Goal: Information Seeking & Learning: Check status

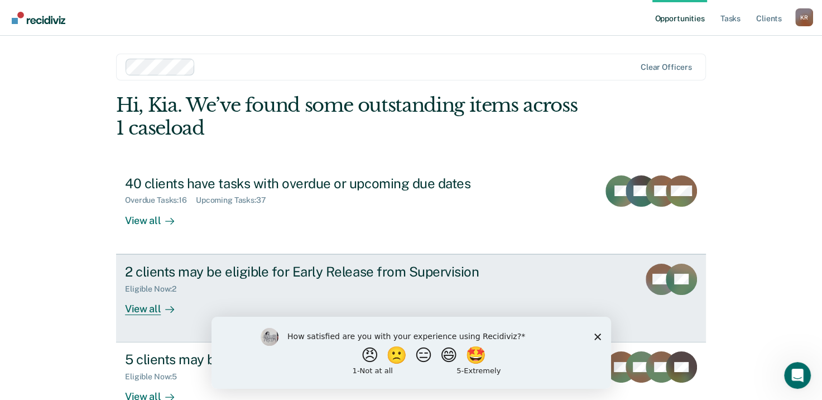
click at [141, 308] on div "View all" at bounding box center [156, 304] width 63 height 22
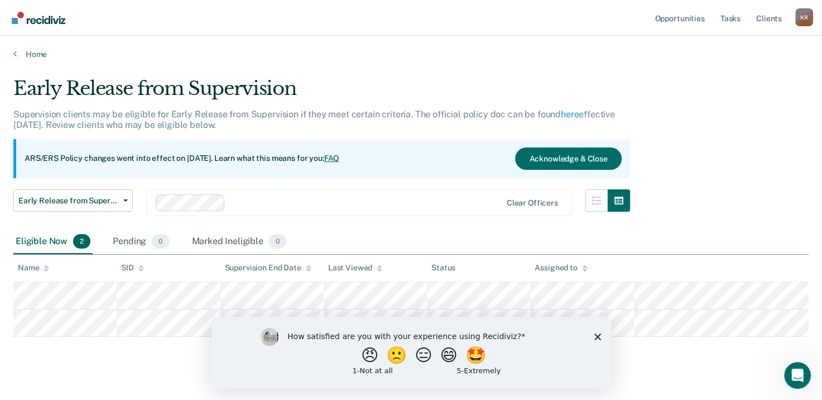
scroll to position [16, 0]
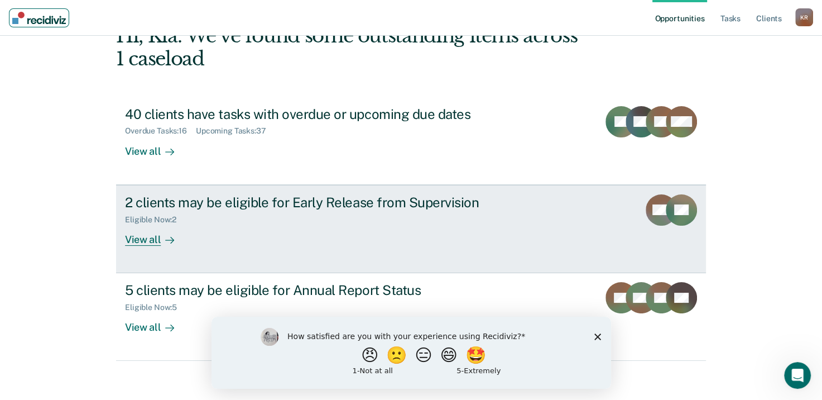
scroll to position [74, 0]
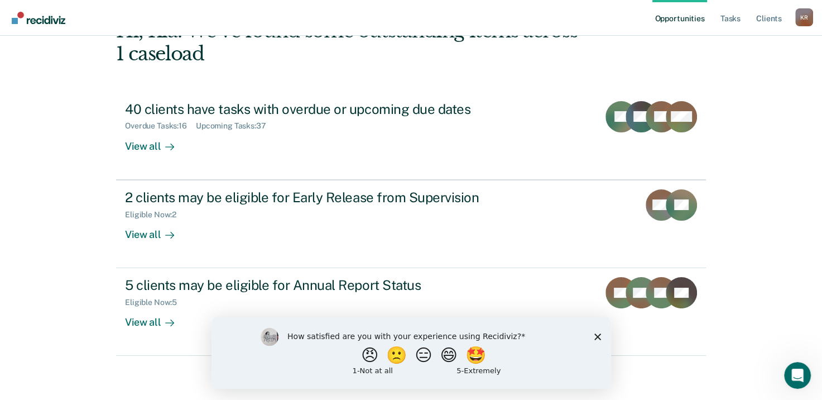
click at [595, 338] on polygon "Close survey" at bounding box center [597, 336] width 7 height 7
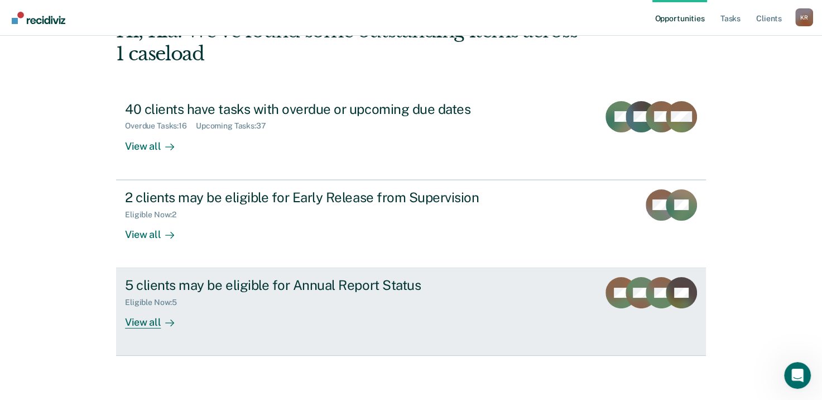
click at [134, 320] on div "View all" at bounding box center [156, 318] width 63 height 22
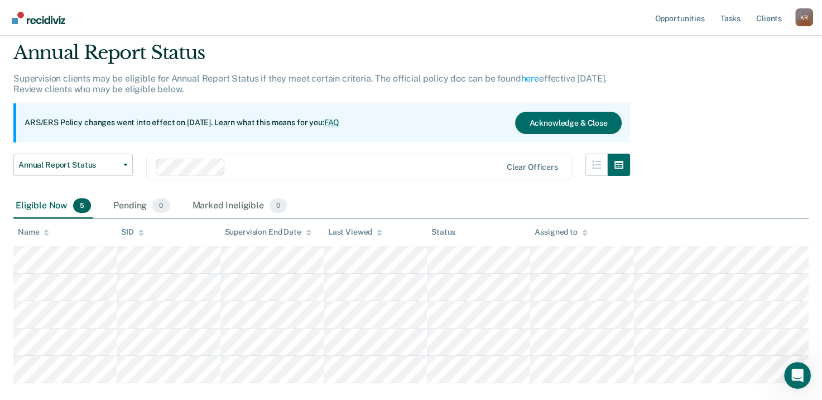
scroll to position [98, 0]
